Goal: Task Accomplishment & Management: Complete application form

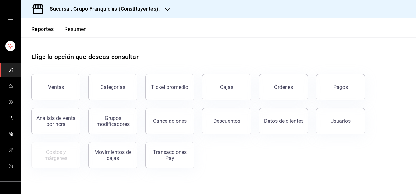
click at [2, 22] on div "mailbox folders" at bounding box center [10, 19] width 21 height 39
click at [5, 21] on div "mailbox folders" at bounding box center [10, 19] width 21 height 39
click at [8, 21] on icon "open drawer" at bounding box center [10, 19] width 5 height 5
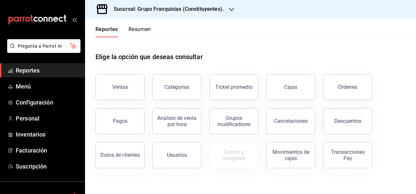
click at [300, 28] on header "Reportes Resumen" at bounding box center [250, 27] width 331 height 19
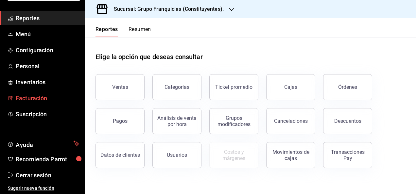
click at [56, 101] on span "Facturación" at bounding box center [48, 98] width 64 height 9
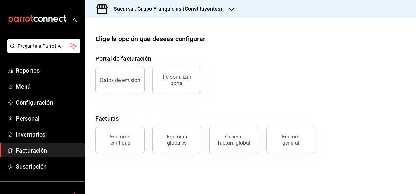
click at [124, 7] on h3 "Sucursal: Grupo Franquicias (Constituyentes)." at bounding box center [166, 9] width 115 height 8
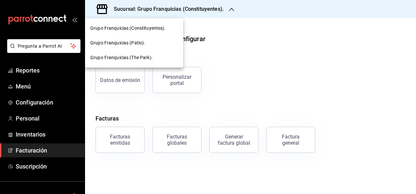
click at [147, 57] on span "Grupo Franquicias (The Park)." at bounding box center [121, 57] width 62 height 7
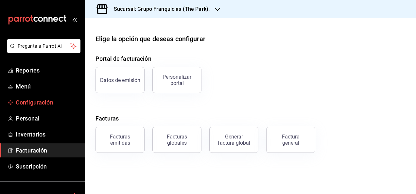
click at [37, 98] on link "Configuración" at bounding box center [42, 102] width 85 height 14
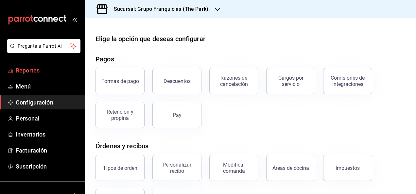
click at [34, 69] on span "Reportes" at bounding box center [48, 70] width 64 height 9
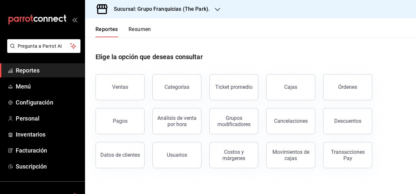
click at [142, 28] on button "Resumen" at bounding box center [140, 31] width 23 height 11
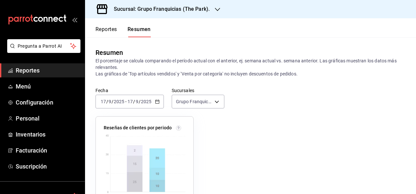
click at [112, 32] on button "Reportes" at bounding box center [106, 31] width 22 height 11
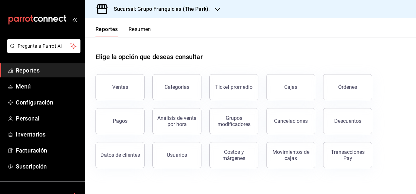
click at [165, 13] on div "Sucursal: Grupo Franquicias (The Park)." at bounding box center [156, 9] width 132 height 18
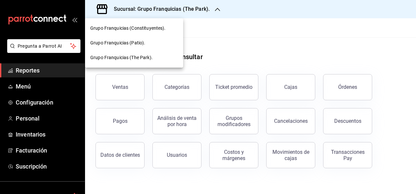
click at [148, 31] on span "Grupo Franquicias (Constituyentes)." at bounding box center [128, 28] width 76 height 7
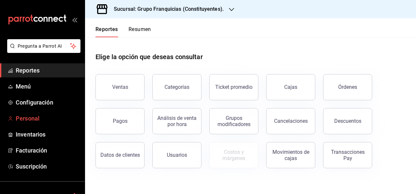
click at [26, 116] on span "Personal" at bounding box center [48, 118] width 64 height 9
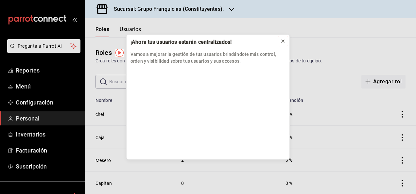
click at [285, 39] on icon at bounding box center [282, 41] width 5 height 5
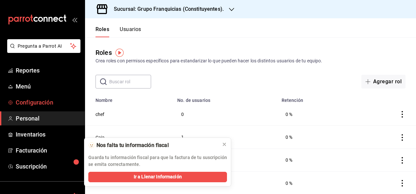
click at [48, 104] on span "Configuración" at bounding box center [48, 102] width 64 height 9
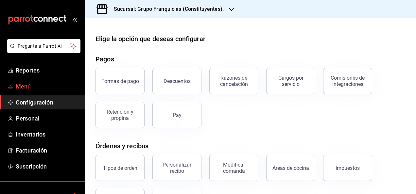
click at [41, 85] on span "Menú" at bounding box center [48, 86] width 64 height 9
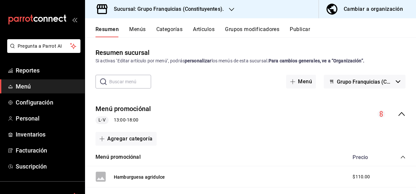
click at [359, 10] on div "Cambiar a organización" at bounding box center [373, 9] width 59 height 9
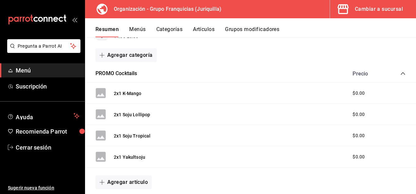
scroll to position [104, 0]
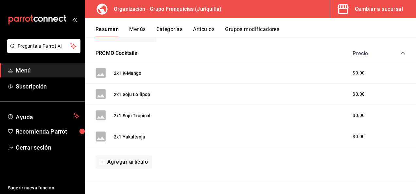
click at [351, 9] on span "button" at bounding box center [344, 9] width 16 height 13
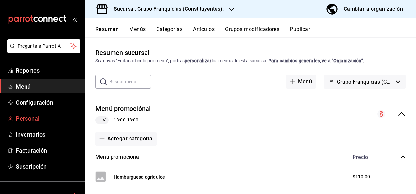
click at [38, 117] on span "Personal" at bounding box center [48, 118] width 64 height 9
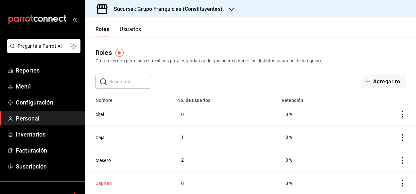
click at [106, 186] on button "Capitan" at bounding box center [103, 183] width 16 height 7
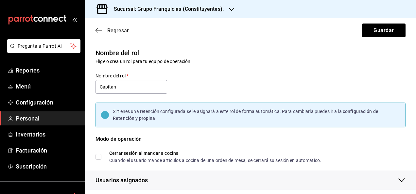
click at [121, 27] on span "Regresar" at bounding box center [118, 30] width 22 height 6
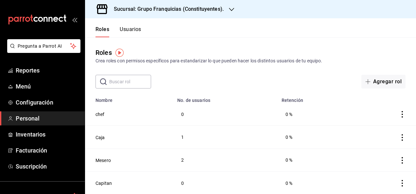
click at [137, 29] on button "Usuarios" at bounding box center [131, 31] width 22 height 11
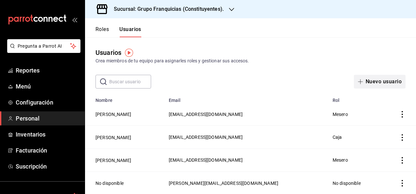
click at [357, 87] on button "Nuevo usuario" at bounding box center [380, 82] width 52 height 14
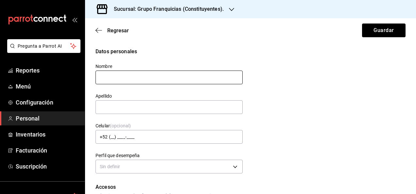
click at [174, 83] on input "text" at bounding box center [168, 78] width 147 height 14
type input "[PERSON_NAME]"
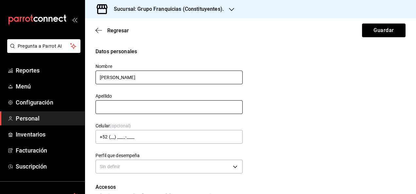
type input "[PERSON_NAME]"
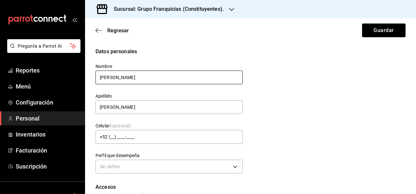
type input "[EMAIL_ADDRESS][DOMAIN_NAME]"
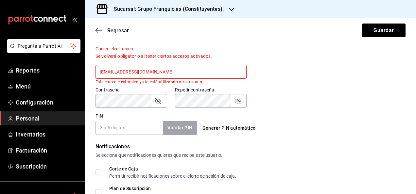
scroll to position [244, 0]
